Goal: Find specific page/section: Find specific page/section

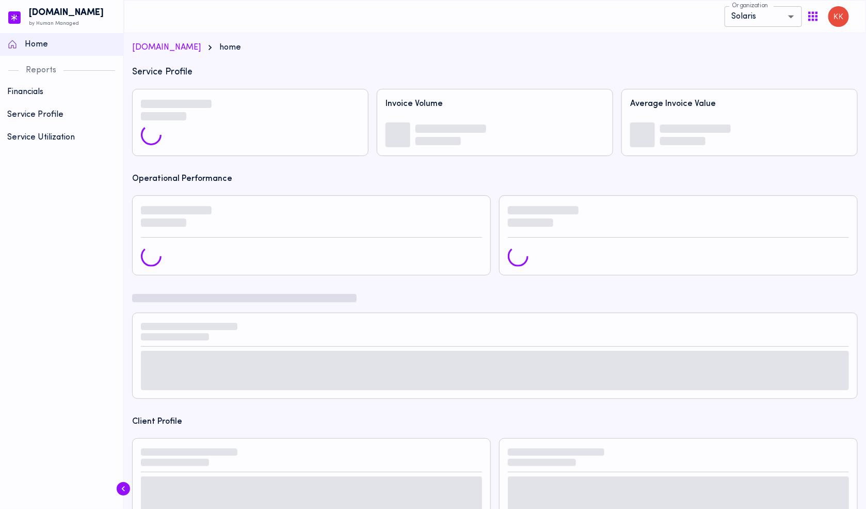
click at [51, 115] on p "Service Profile" at bounding box center [61, 114] width 109 height 12
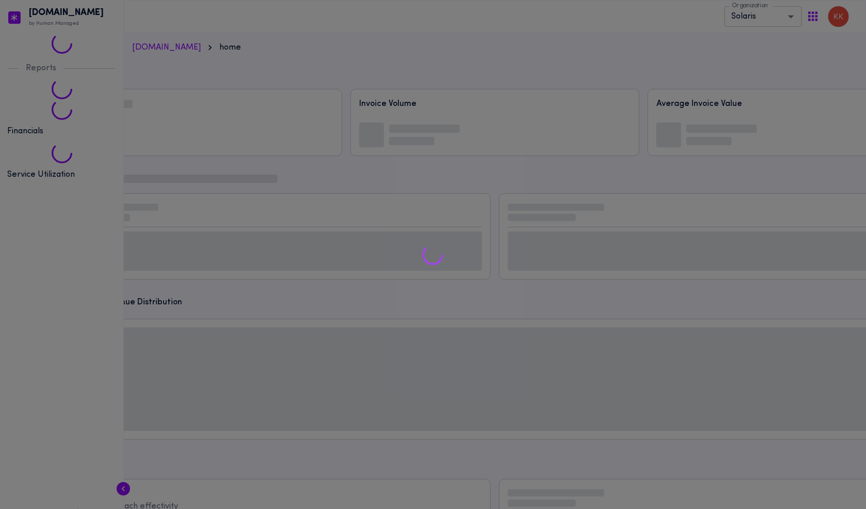
click at [59, 165] on div at bounding box center [433, 254] width 866 height 509
click at [64, 175] on div at bounding box center [433, 254] width 866 height 509
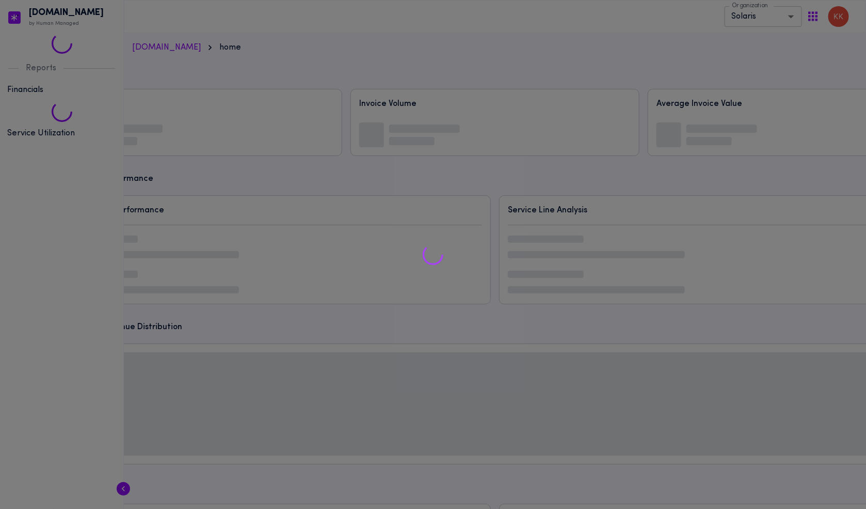
click at [58, 155] on div at bounding box center [433, 254] width 866 height 509
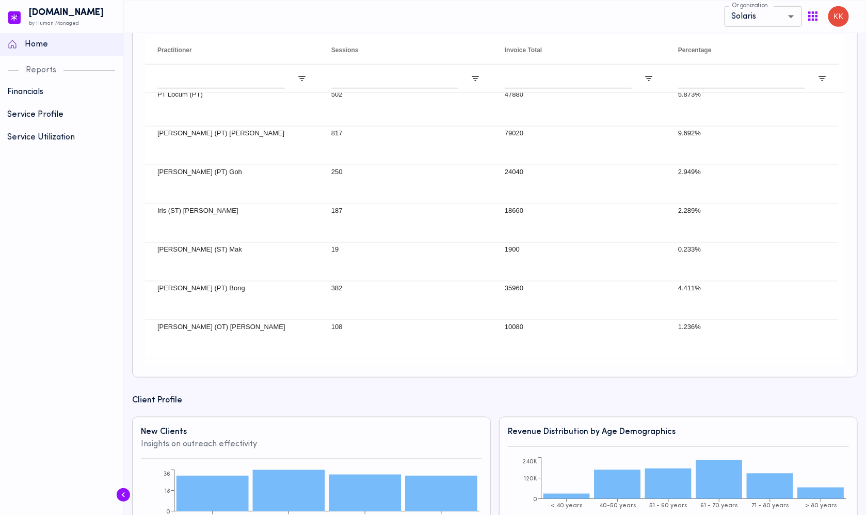
scroll to position [370, 0]
